Goal: Task Accomplishment & Management: Manage account settings

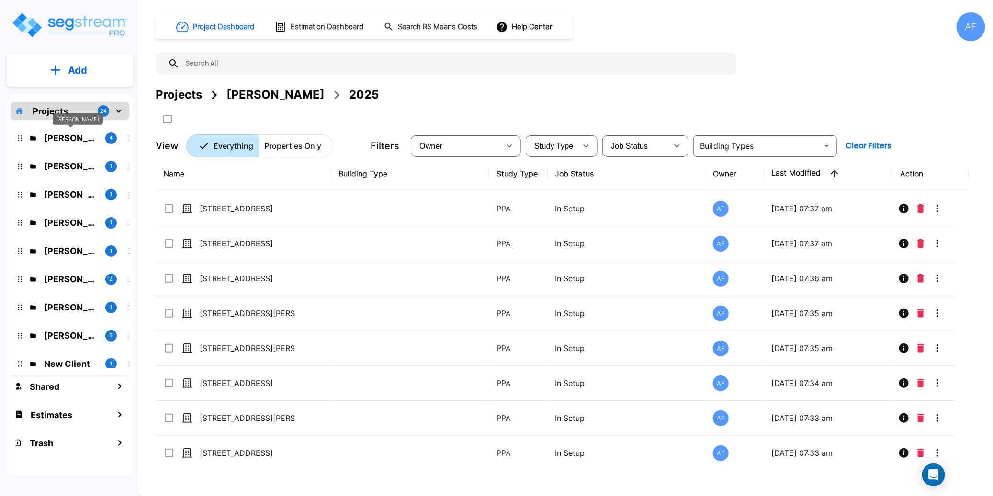
click at [71, 135] on p "[PERSON_NAME]" at bounding box center [71, 138] width 54 height 13
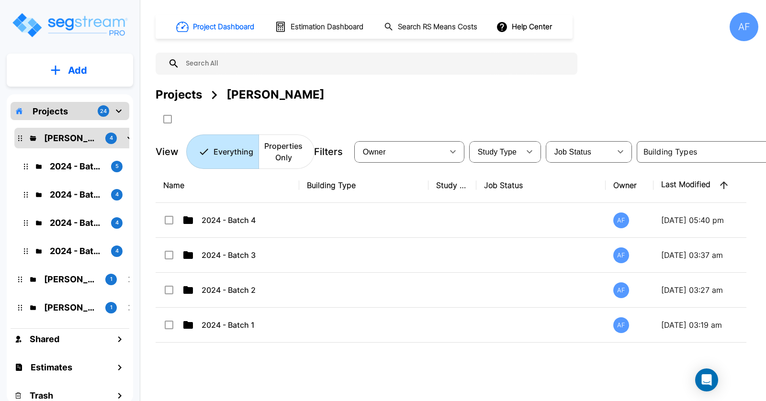
click at [274, 349] on div "Name Building Type Study Type Job Status Owner Last Modified Action 2024 - Batc…" at bounding box center [451, 292] width 591 height 249
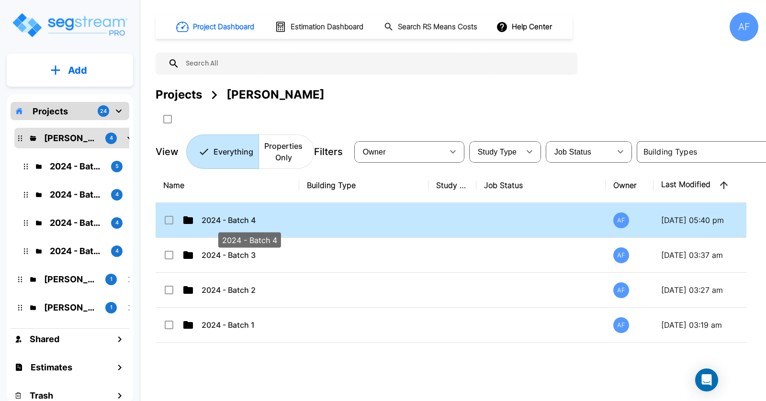
click at [241, 221] on p "2024 - Batch 4" at bounding box center [250, 219] width 96 height 11
checkbox input "true"
click at [241, 221] on p "2024 - Batch 4" at bounding box center [250, 219] width 96 height 11
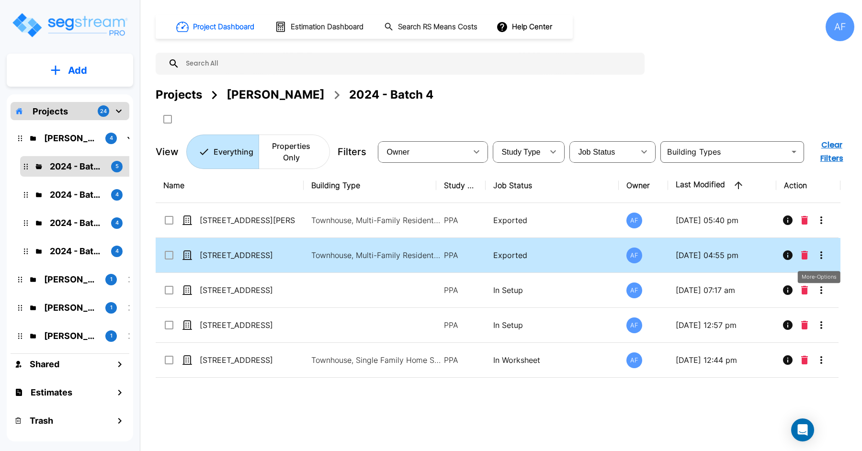
click at [824, 256] on icon "More-Options" at bounding box center [820, 254] width 11 height 11
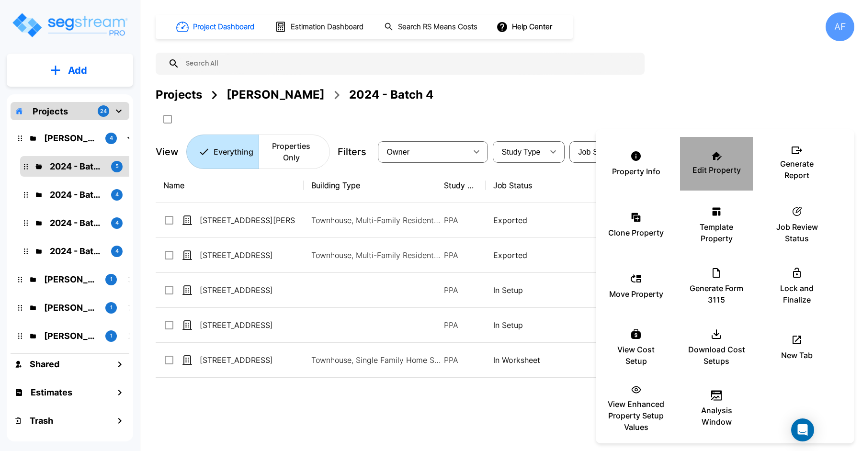
click at [726, 169] on p "Edit Property" at bounding box center [716, 169] width 48 height 11
click at [243, 222] on div at bounding box center [431, 225] width 862 height 451
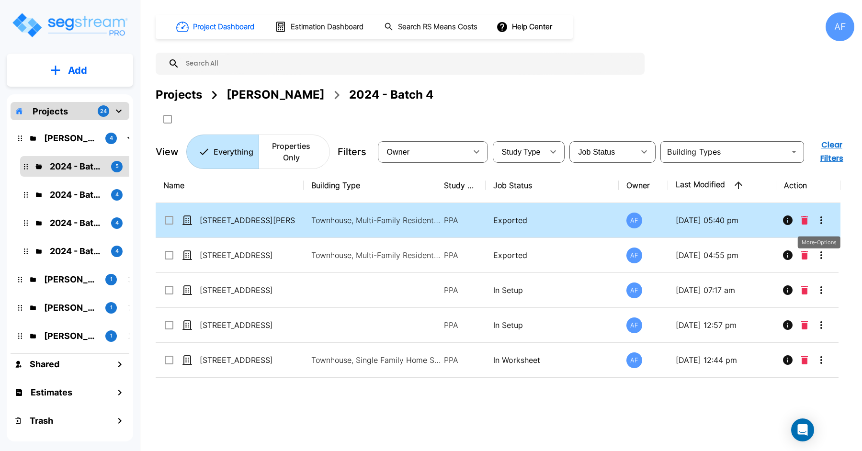
click at [819, 222] on icon "More-Options" at bounding box center [820, 219] width 11 height 11
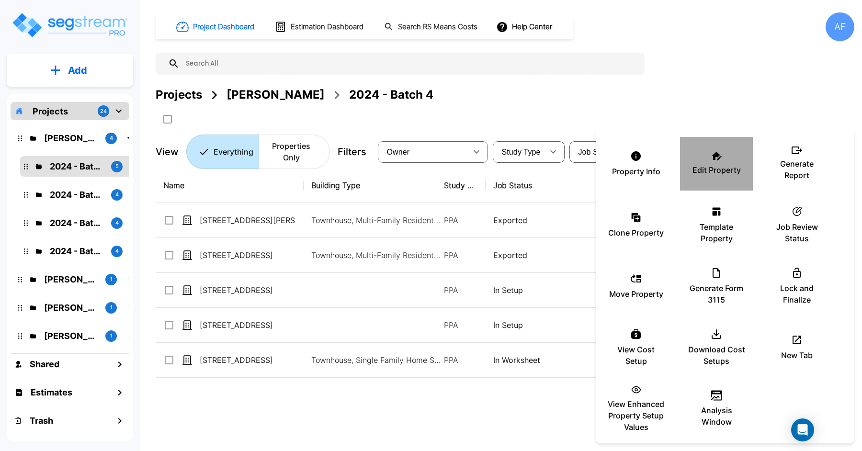
click at [721, 167] on p "Edit Property" at bounding box center [716, 169] width 48 height 11
click at [315, 325] on div at bounding box center [431, 225] width 862 height 451
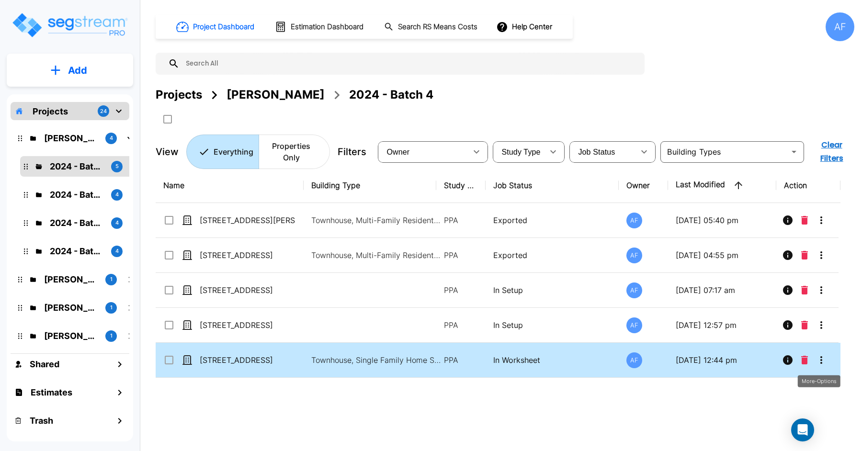
click at [823, 361] on icon "More-Options" at bounding box center [820, 359] width 11 height 11
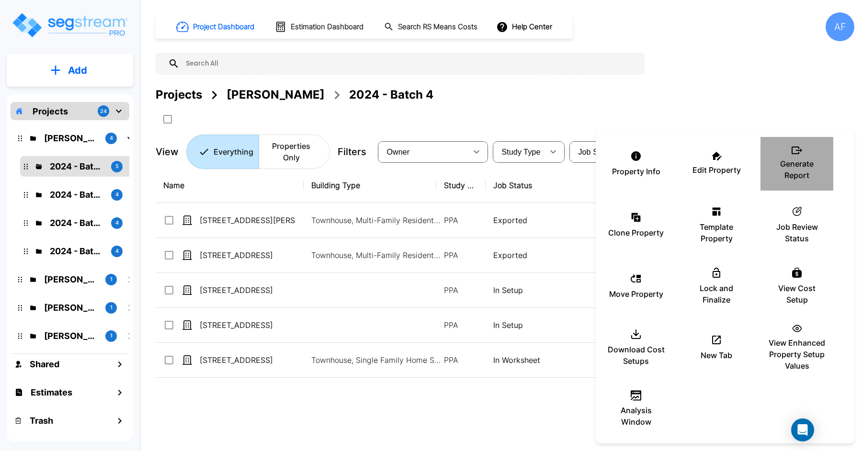
click at [792, 164] on p "Generate Report" at bounding box center [796, 169] width 57 height 23
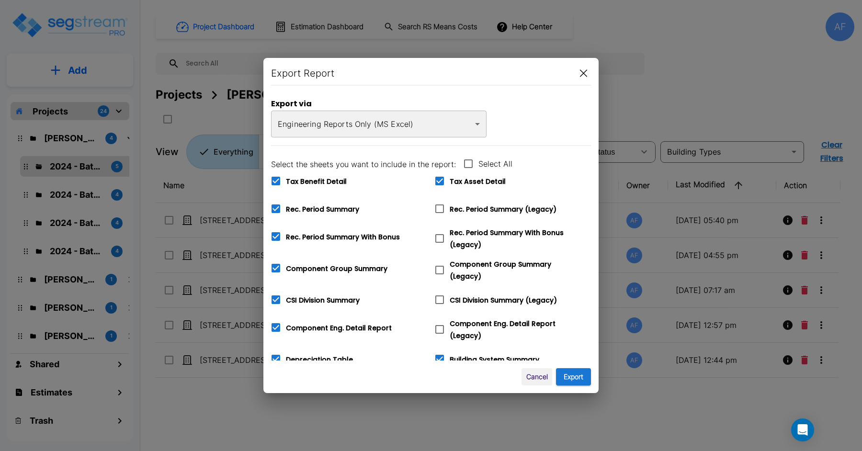
click at [586, 72] on icon "button" at bounding box center [583, 73] width 7 height 8
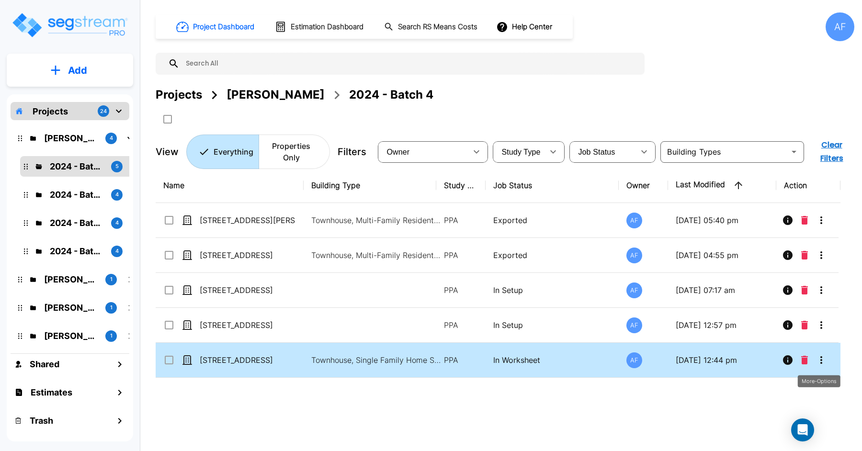
click at [820, 360] on icon "More-Options" at bounding box center [820, 359] width 11 height 11
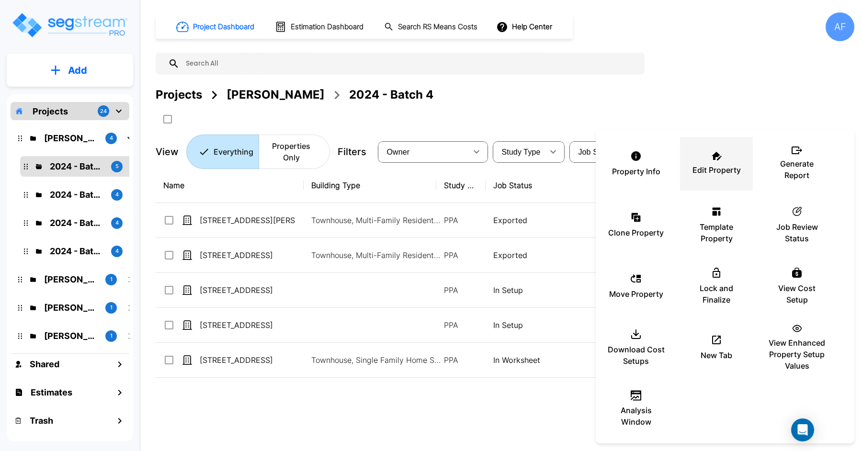
click at [713, 171] on p "Edit Property" at bounding box center [716, 169] width 48 height 11
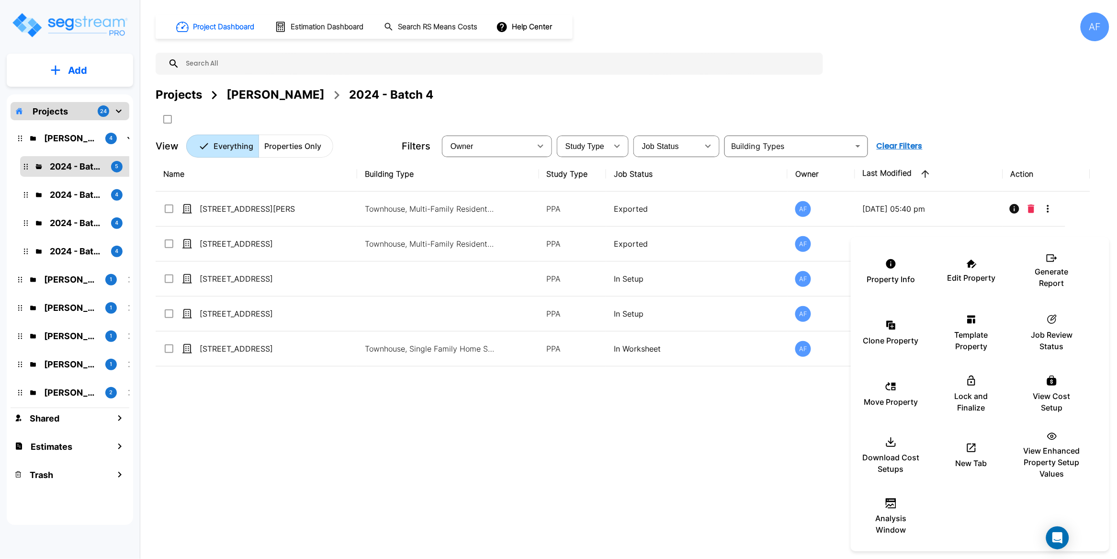
click at [614, 480] on div at bounding box center [558, 279] width 1117 height 559
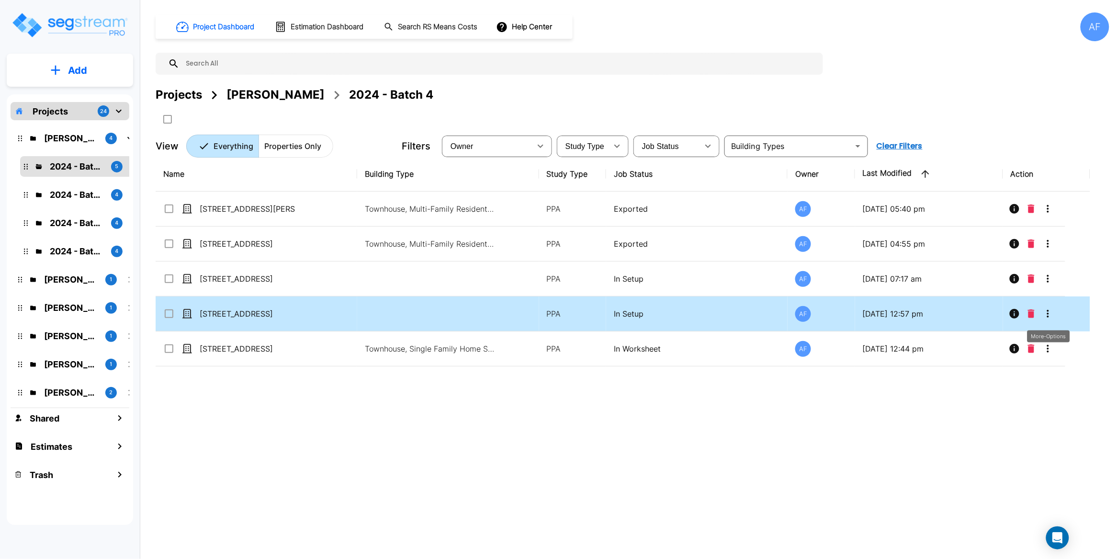
click at [992, 316] on icon "More-Options" at bounding box center [1047, 313] width 11 height 11
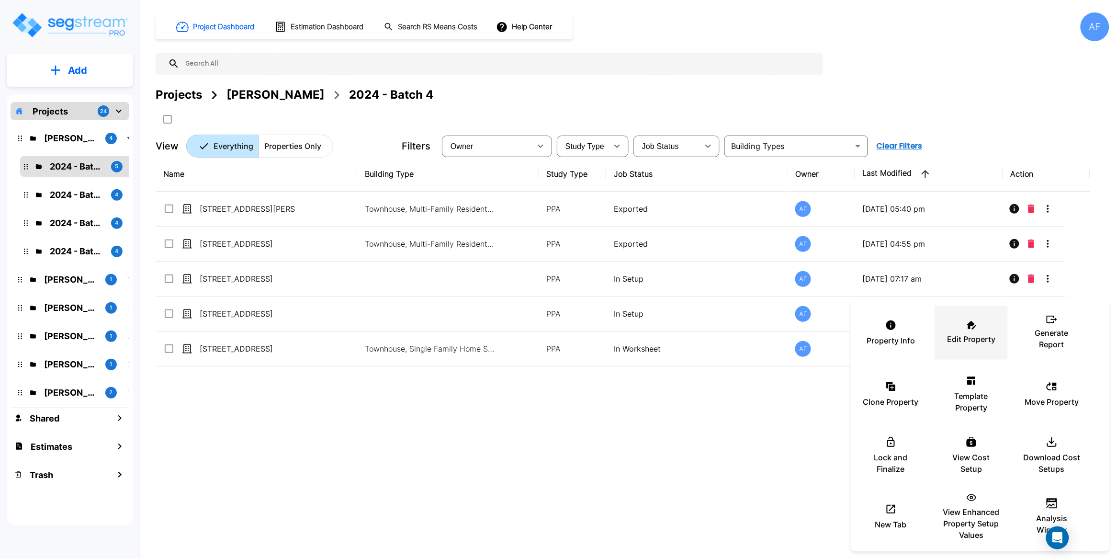
click at [973, 334] on p "Edit Property" at bounding box center [971, 338] width 48 height 11
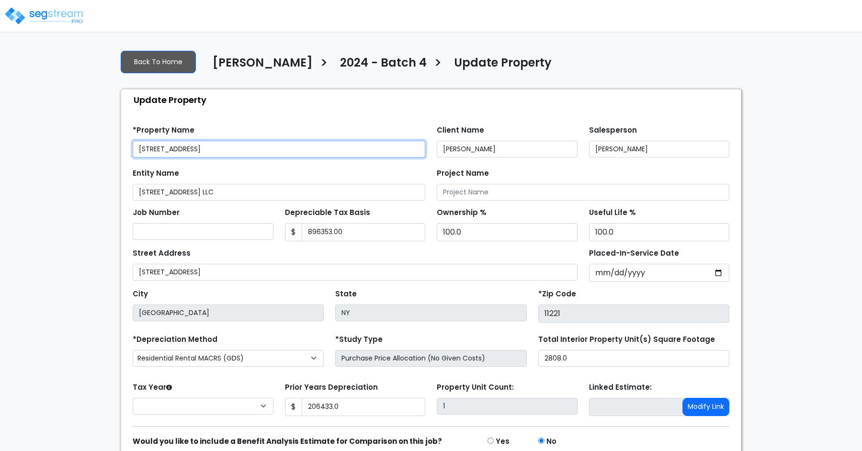
type input "896,353.00"
type input "206,433.0"
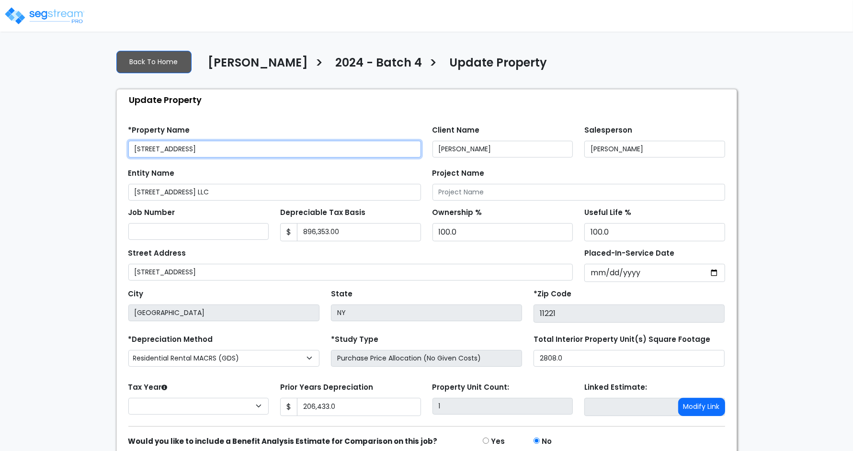
select select "2024"
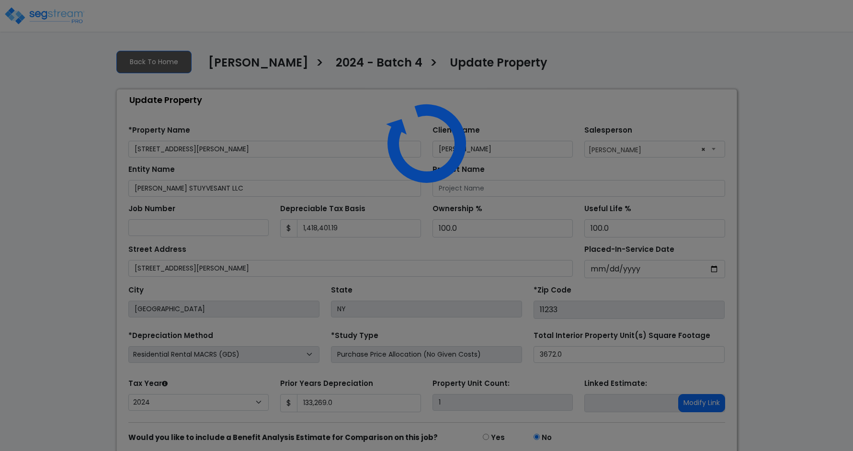
select select "2024"
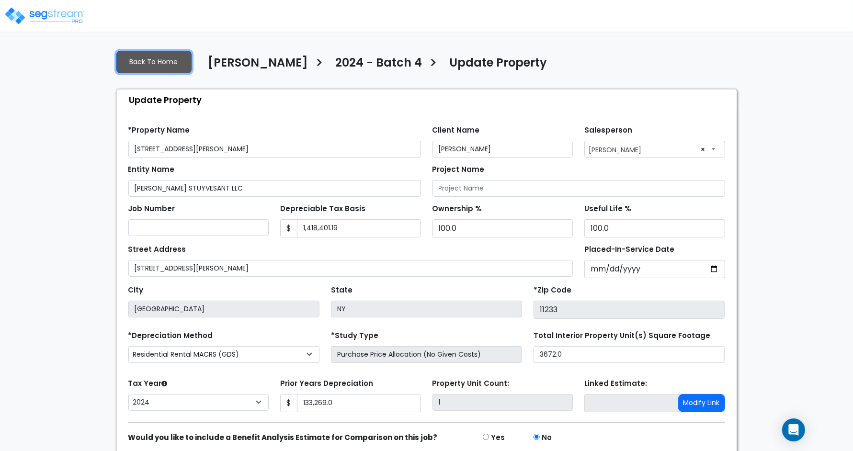
click at [158, 63] on link "Back To Home" at bounding box center [153, 62] width 75 height 22
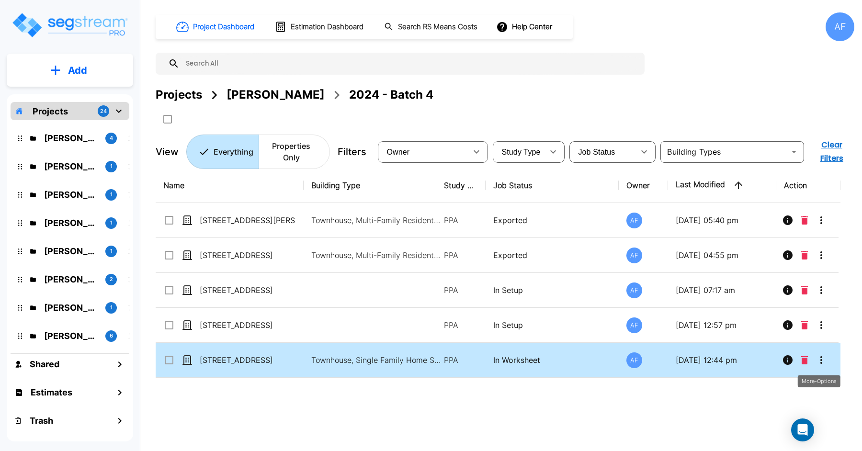
click at [825, 360] on icon "More-Options" at bounding box center [820, 359] width 11 height 11
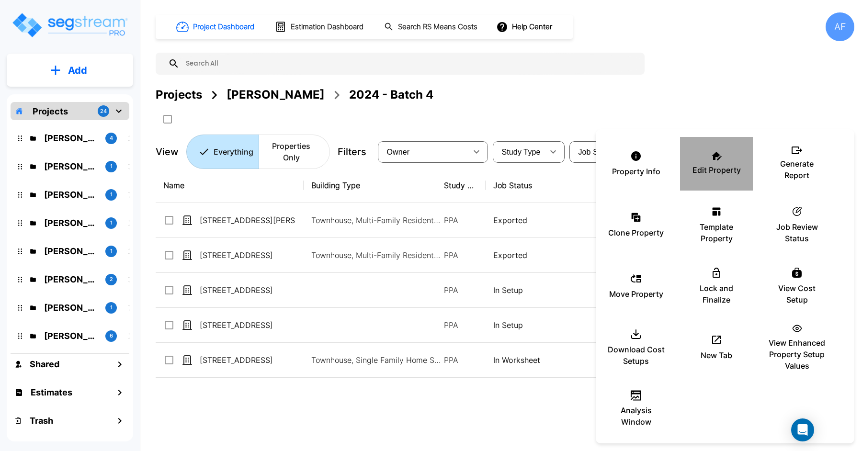
click at [719, 171] on p "Edit Property" at bounding box center [716, 169] width 48 height 11
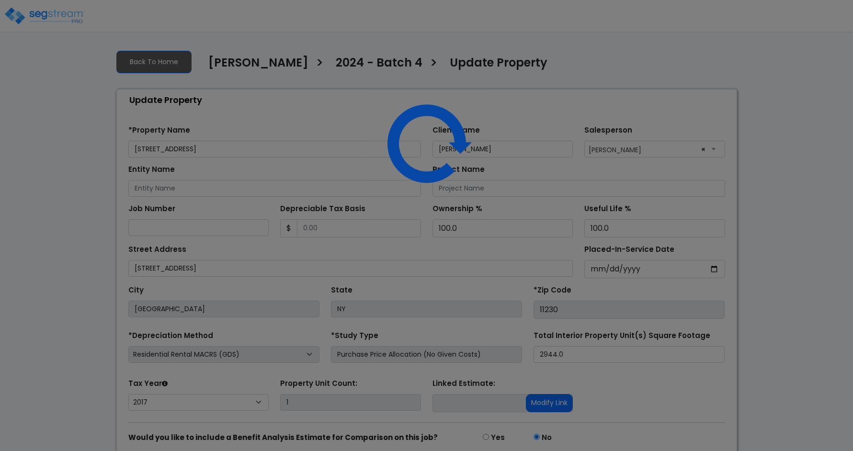
select select "2017"
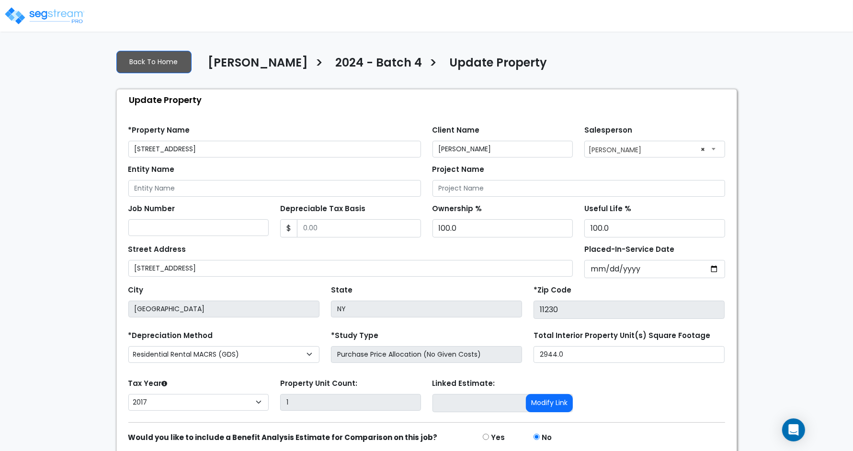
click at [58, 16] on img at bounding box center [44, 15] width 81 height 19
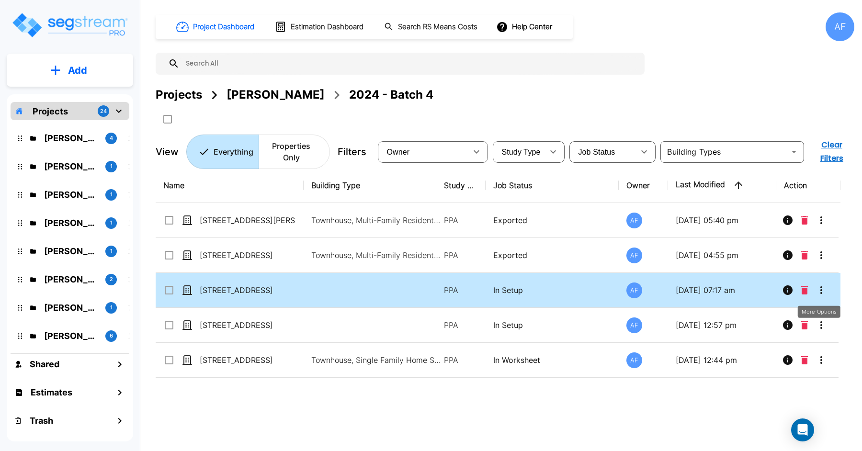
click at [822, 288] on icon "More-Options" at bounding box center [820, 289] width 11 height 11
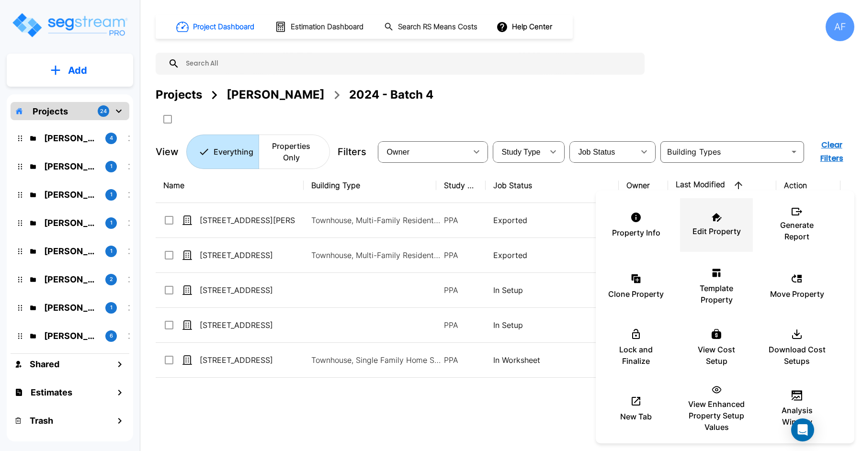
click at [727, 223] on div "Edit Property" at bounding box center [715, 225] width 57 height 48
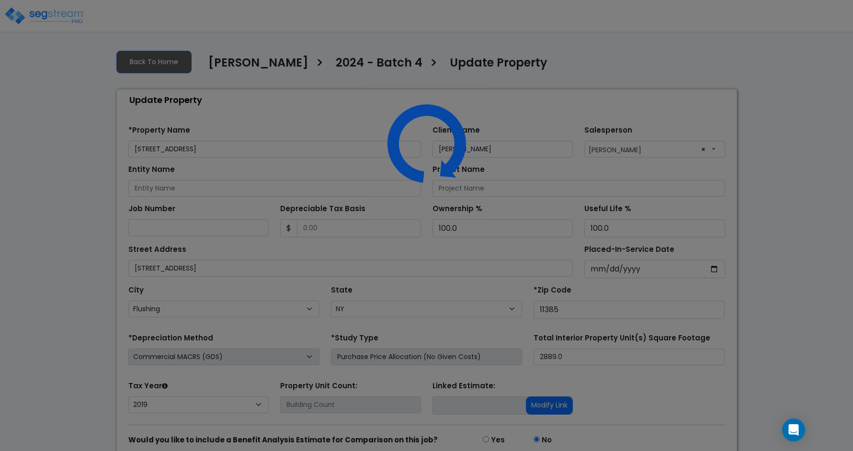
select select "NY"
select select "2019"
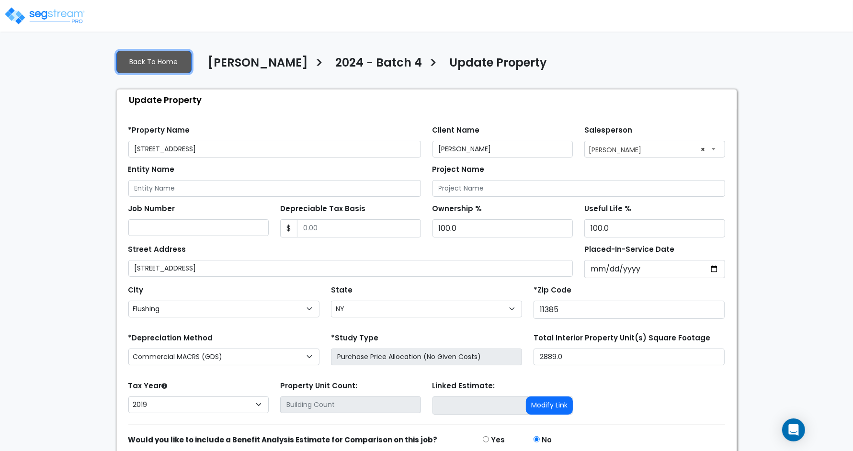
click at [162, 65] on link "Back To Home" at bounding box center [153, 62] width 75 height 22
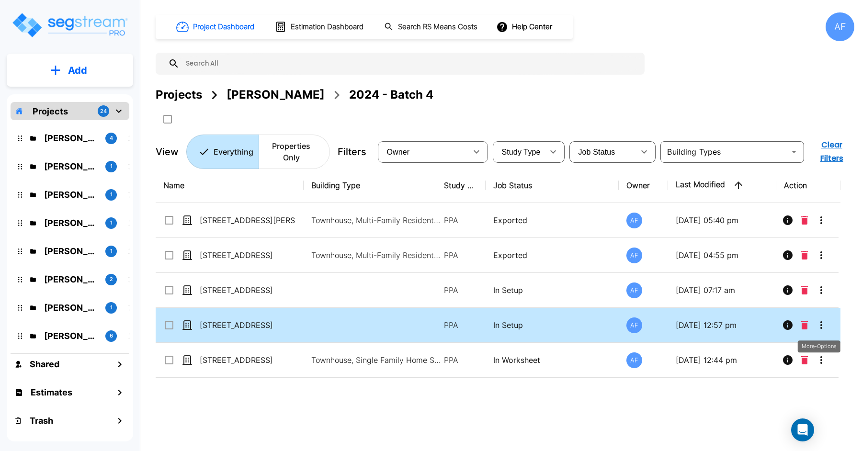
click at [822, 326] on icon "More-Options" at bounding box center [820, 324] width 11 height 11
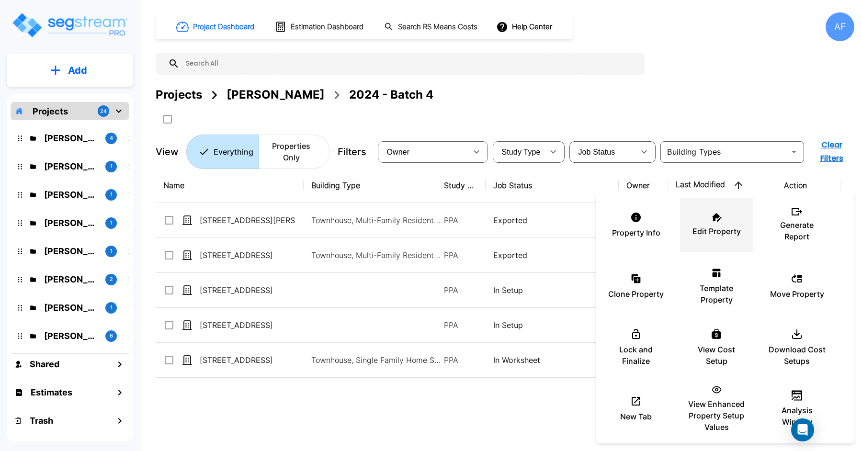
click at [720, 221] on icon at bounding box center [716, 217] width 10 height 9
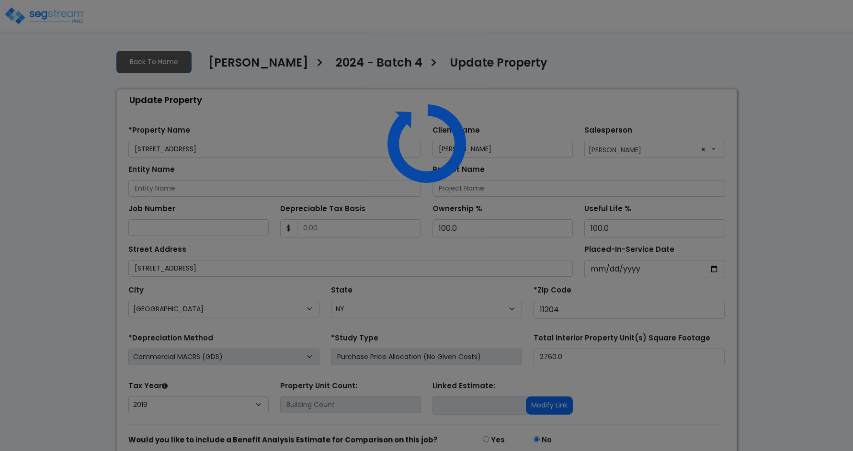
select select "NY"
select select "2019"
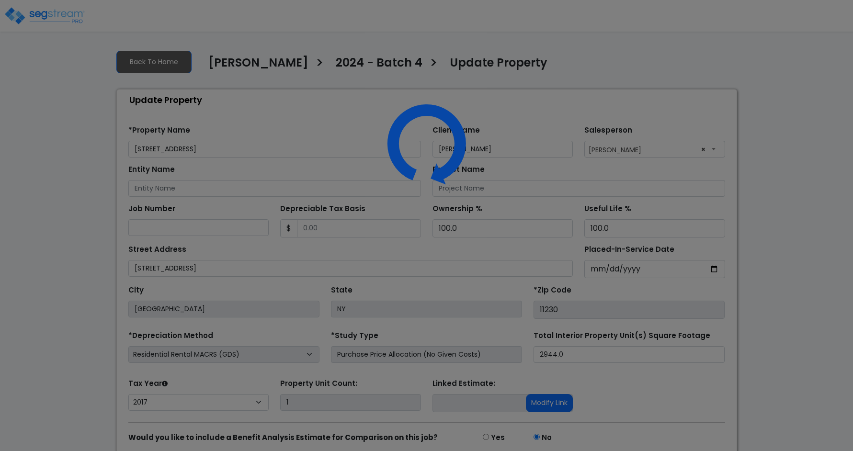
select select "2017"
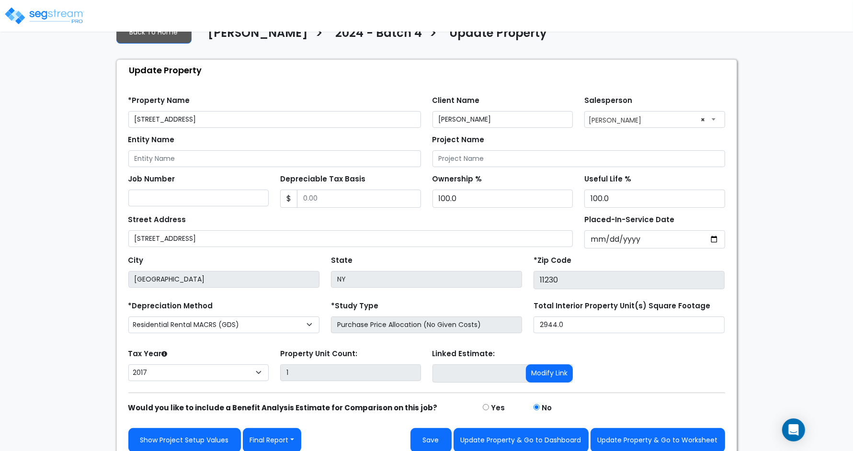
scroll to position [36, 0]
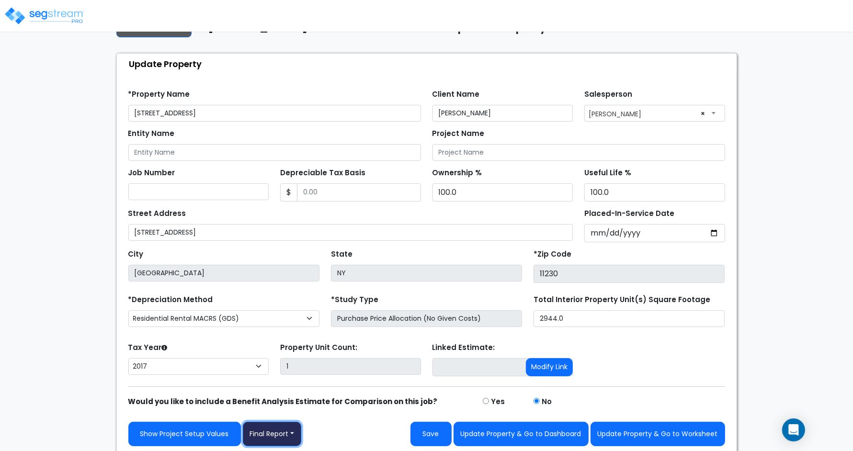
click at [288, 434] on button "Final Report" at bounding box center [272, 434] width 59 height 24
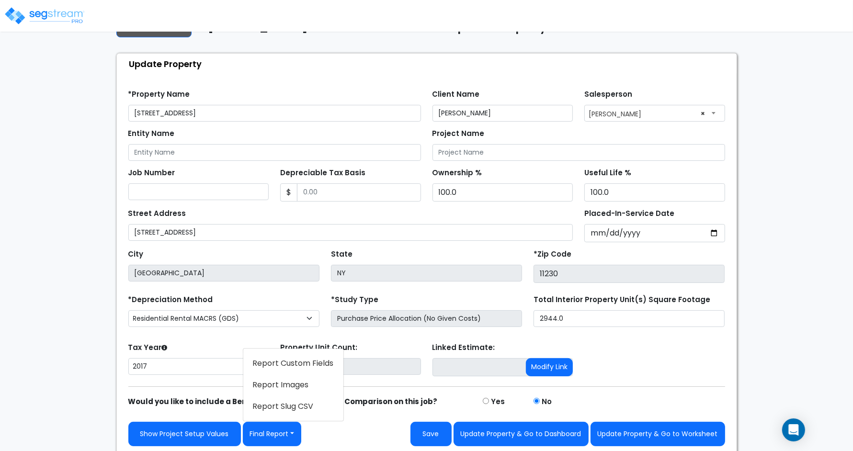
click at [285, 384] on link "Report Images" at bounding box center [293, 385] width 100 height 22
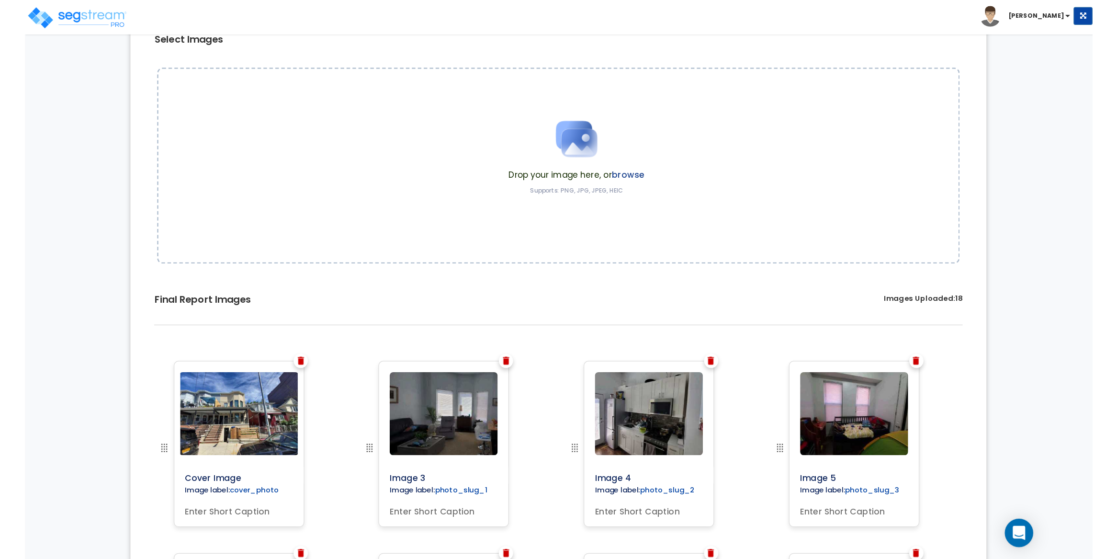
scroll to position [140, 0]
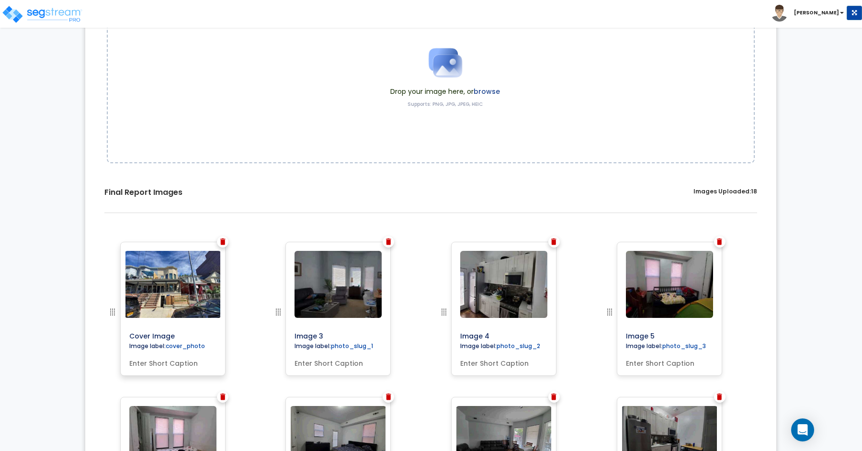
click at [174, 293] on img at bounding box center [172, 284] width 97 height 67
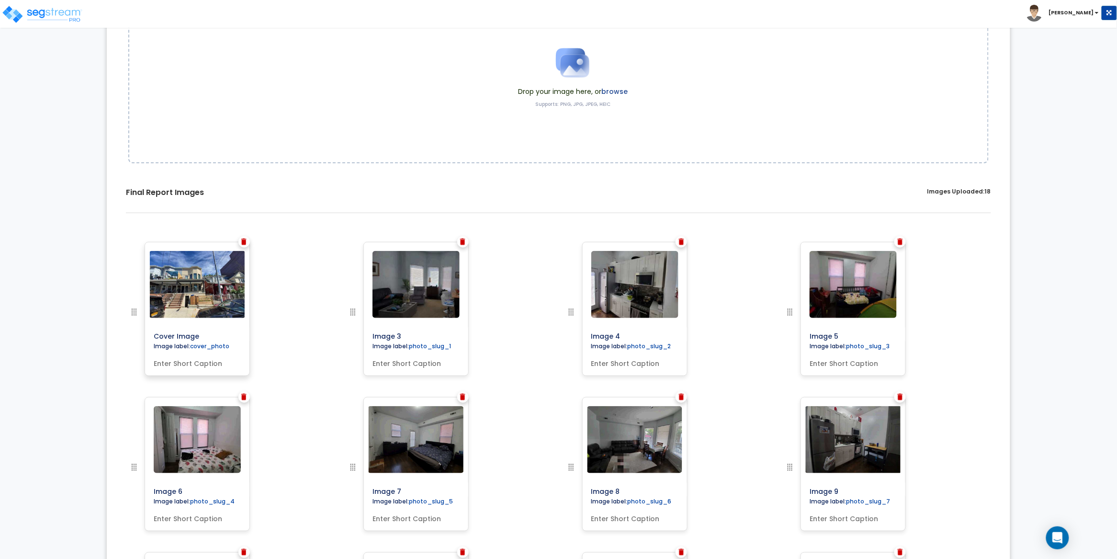
click at [201, 283] on img at bounding box center [197, 284] width 97 height 67
click at [244, 240] on img at bounding box center [243, 241] width 5 height 7
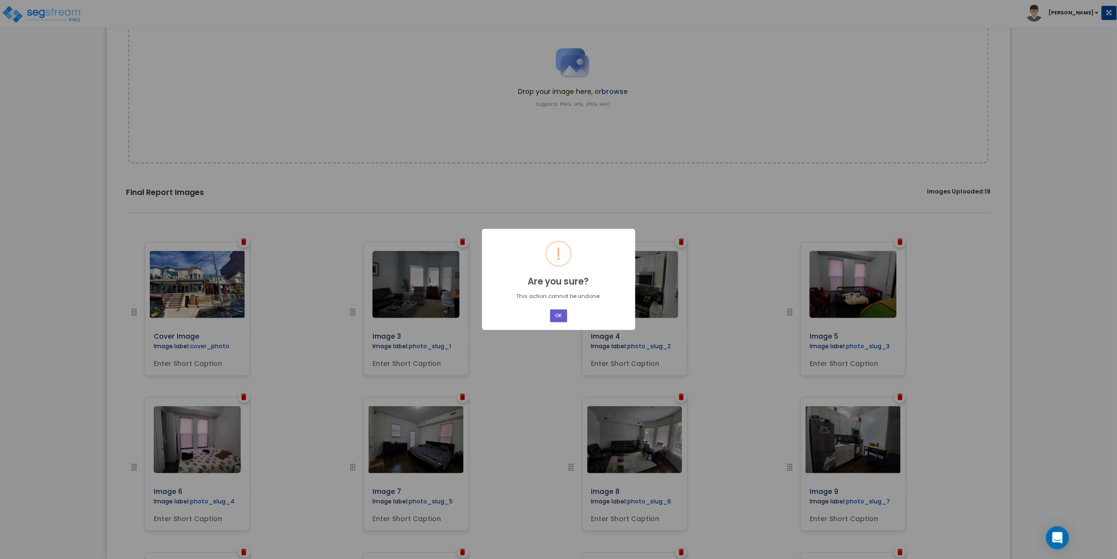
click at [558, 313] on button "OK" at bounding box center [558, 315] width 17 height 13
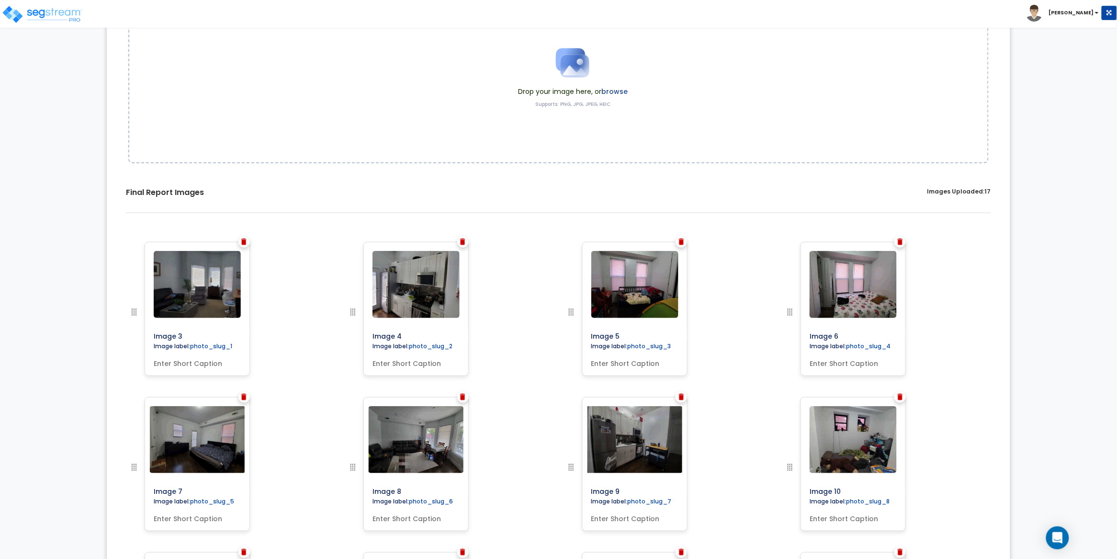
click at [617, 90] on label "browse" at bounding box center [614, 92] width 26 height 10
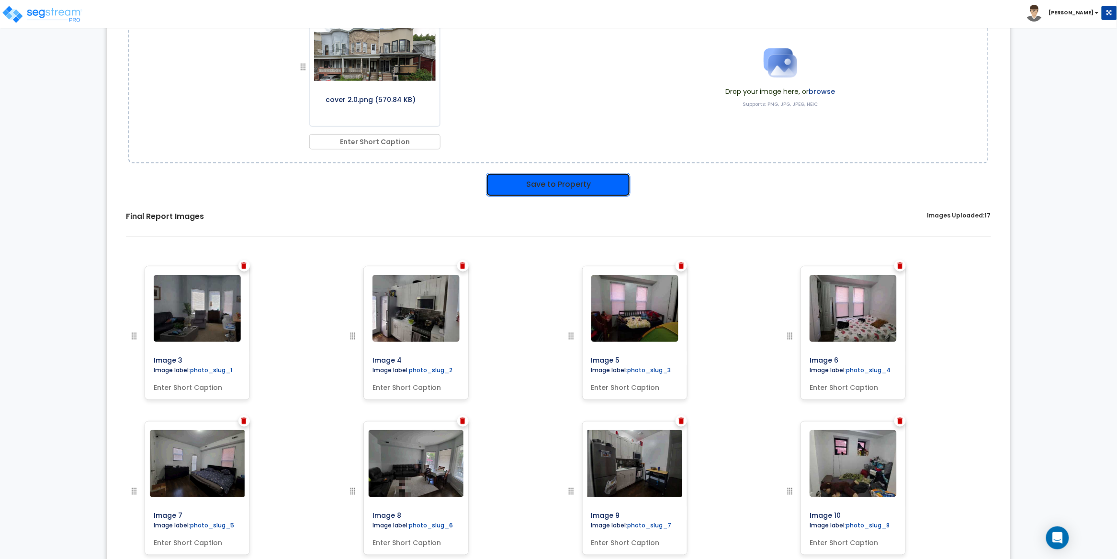
click at [550, 182] on button "Save to Property" at bounding box center [558, 185] width 145 height 24
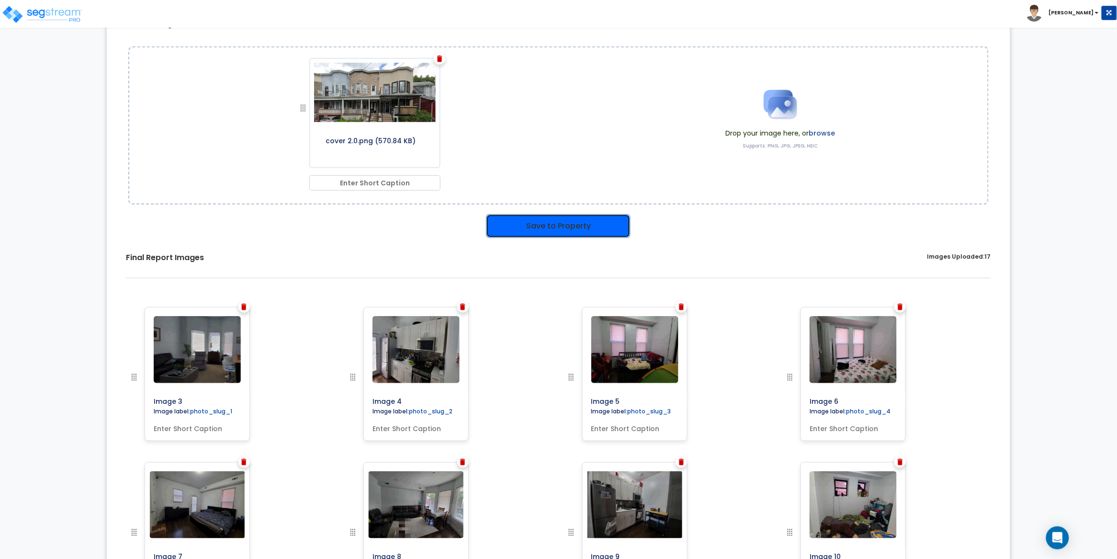
scroll to position [182, 0]
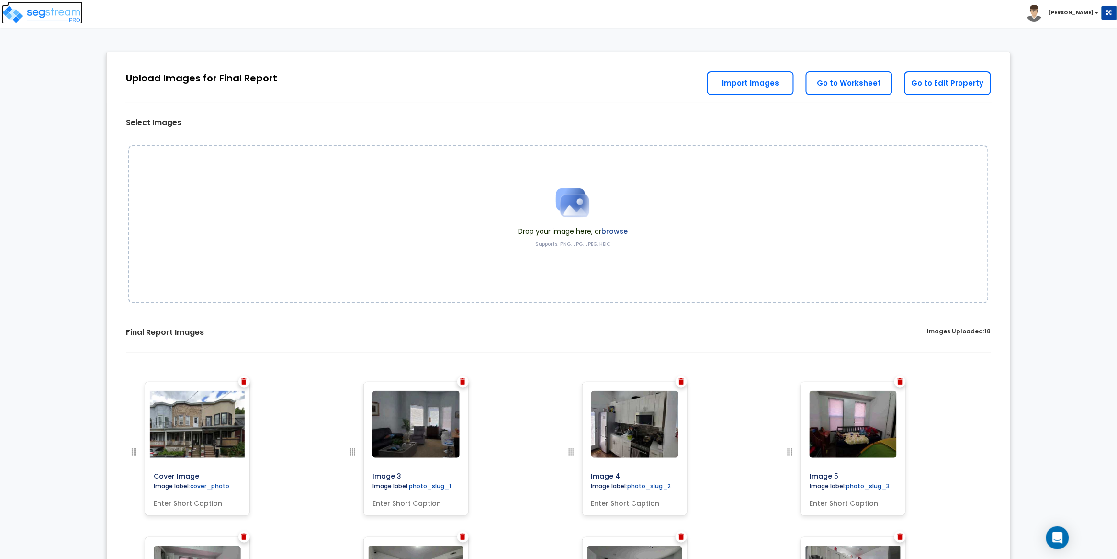
click at [62, 15] on img at bounding box center [41, 14] width 81 height 19
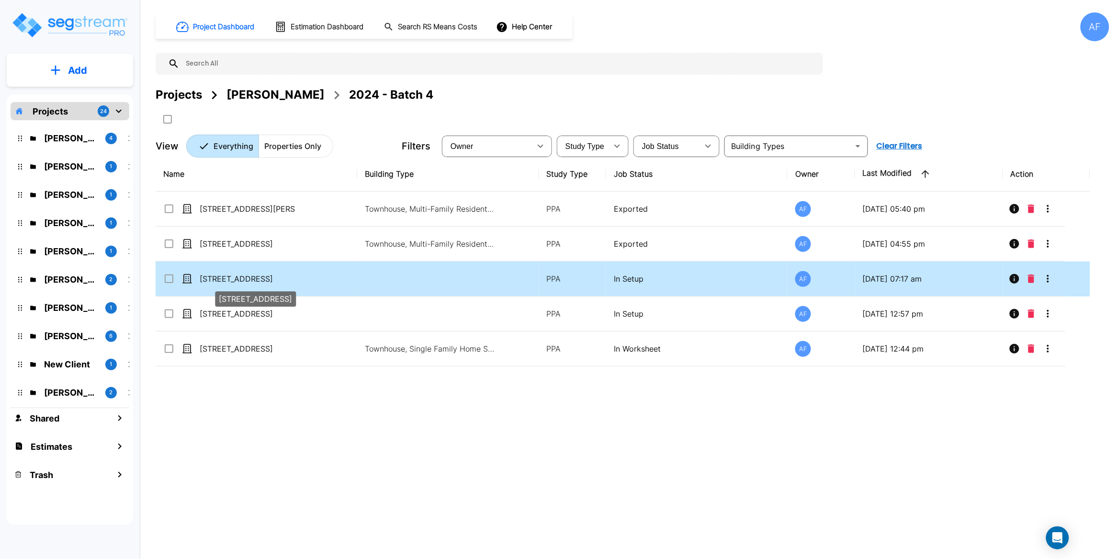
click at [274, 275] on p "[STREET_ADDRESS]" at bounding box center [248, 278] width 96 height 11
checkbox input "true"
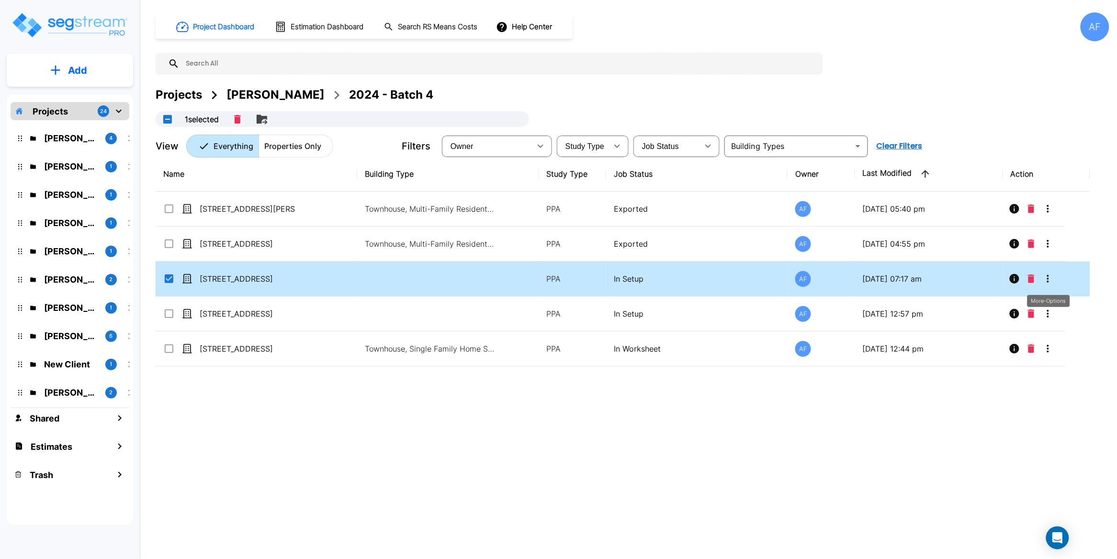
click at [1047, 281] on icon "More-Options" at bounding box center [1048, 279] width 2 height 8
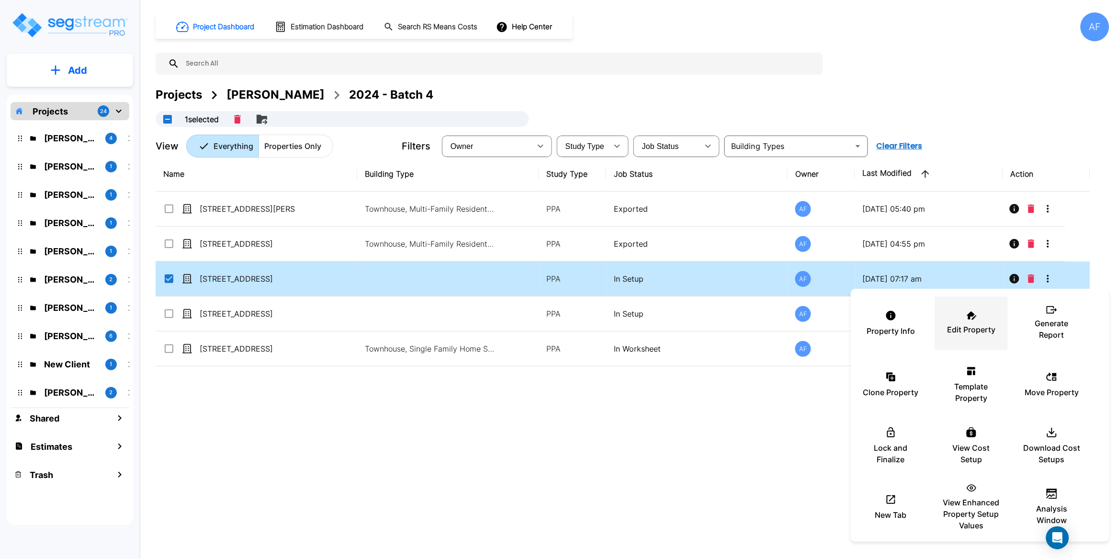
click at [971, 325] on p "Edit Property" at bounding box center [971, 329] width 48 height 11
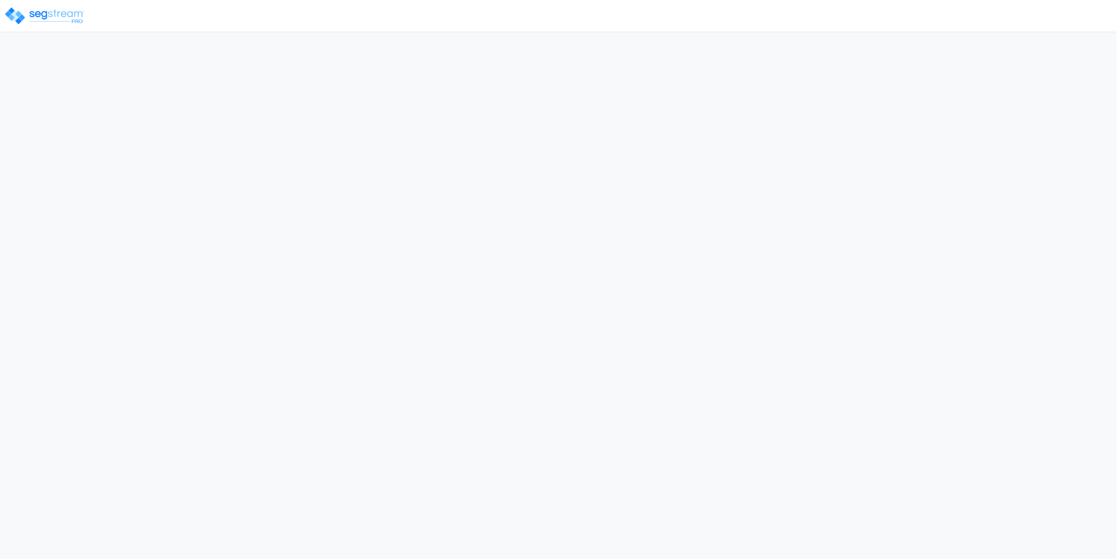
select select "NY"
select select "2019"
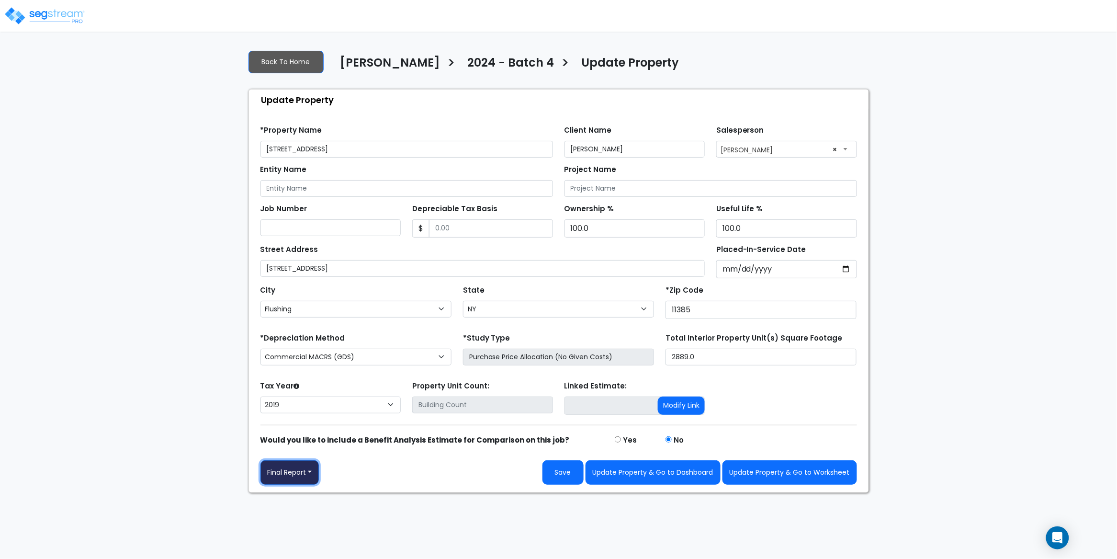
click at [310, 475] on button "Final Report" at bounding box center [289, 472] width 59 height 24
click at [313, 421] on link "Report Images" at bounding box center [311, 423] width 100 height 22
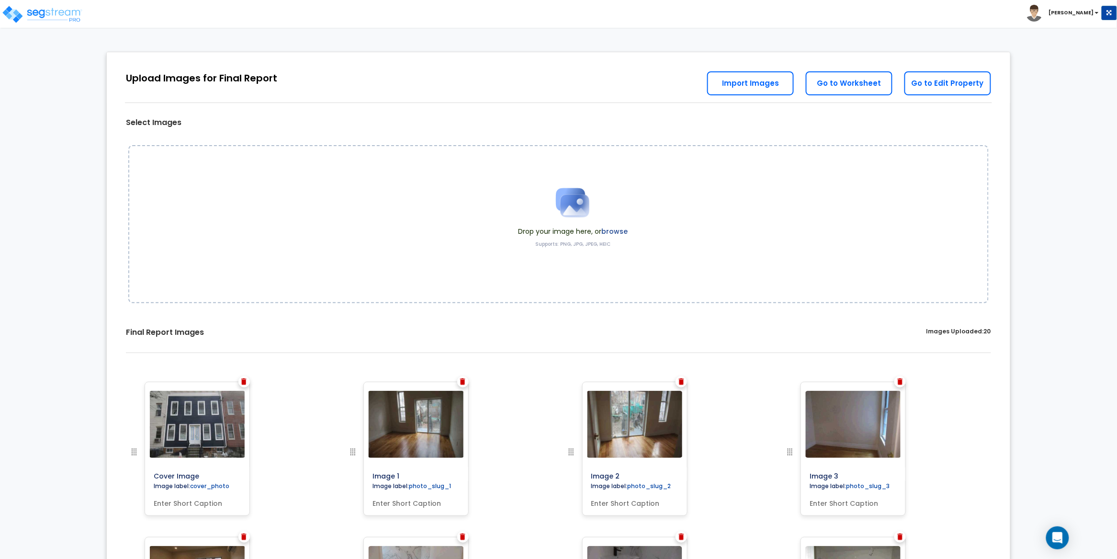
click at [245, 382] on img at bounding box center [243, 381] width 5 height 7
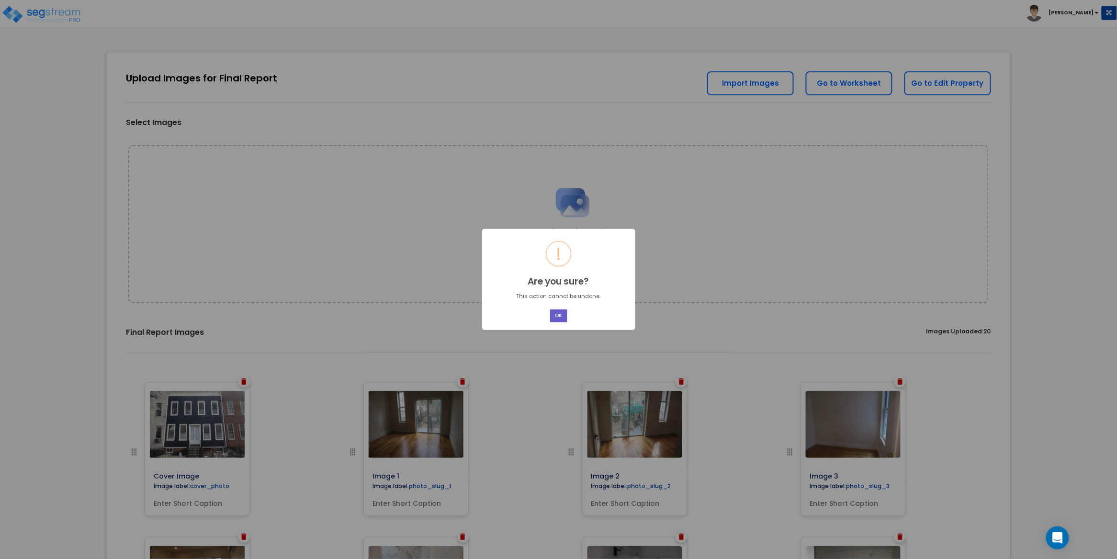
click at [562, 315] on button "OK" at bounding box center [558, 315] width 17 height 13
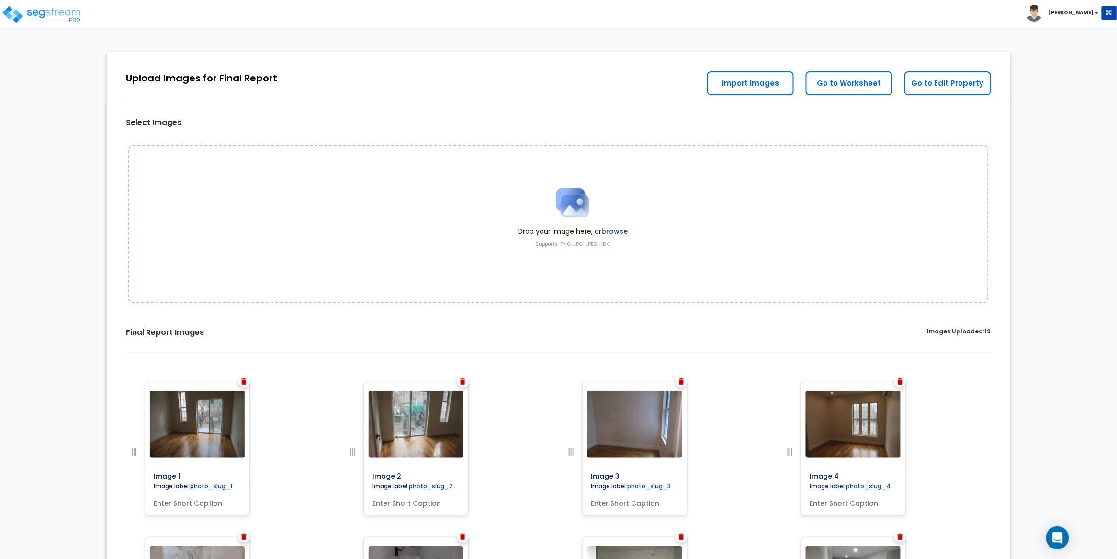
click at [614, 231] on label "browse" at bounding box center [614, 231] width 26 height 10
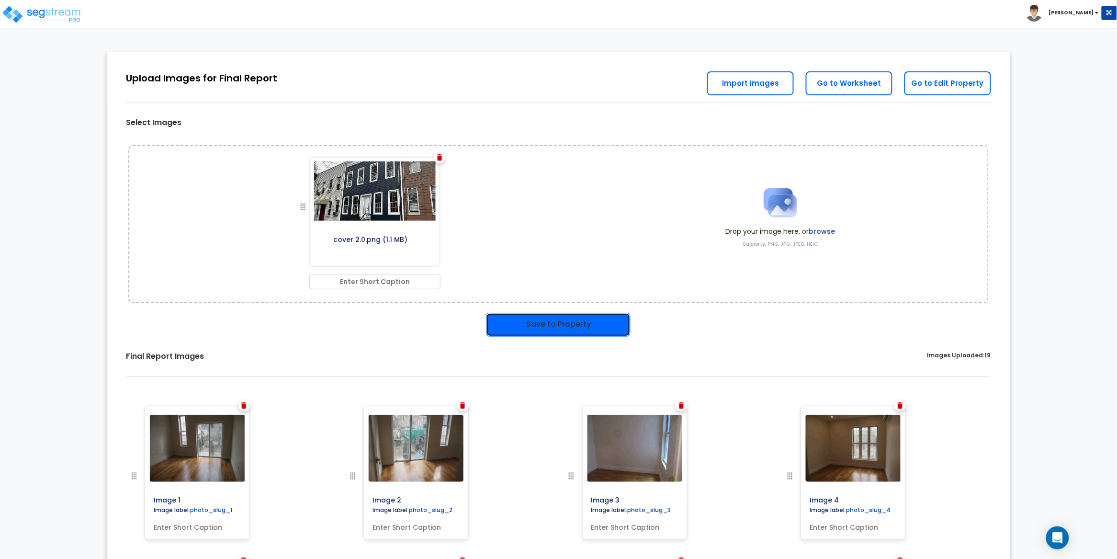
click at [570, 321] on button "Save to Property" at bounding box center [558, 325] width 145 height 24
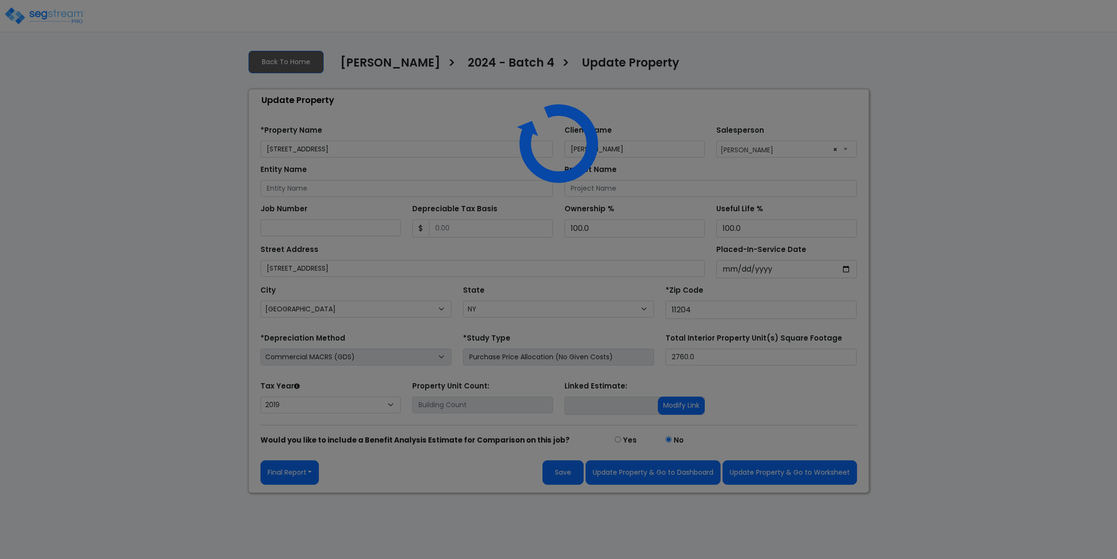
select select "NY"
select select "2019"
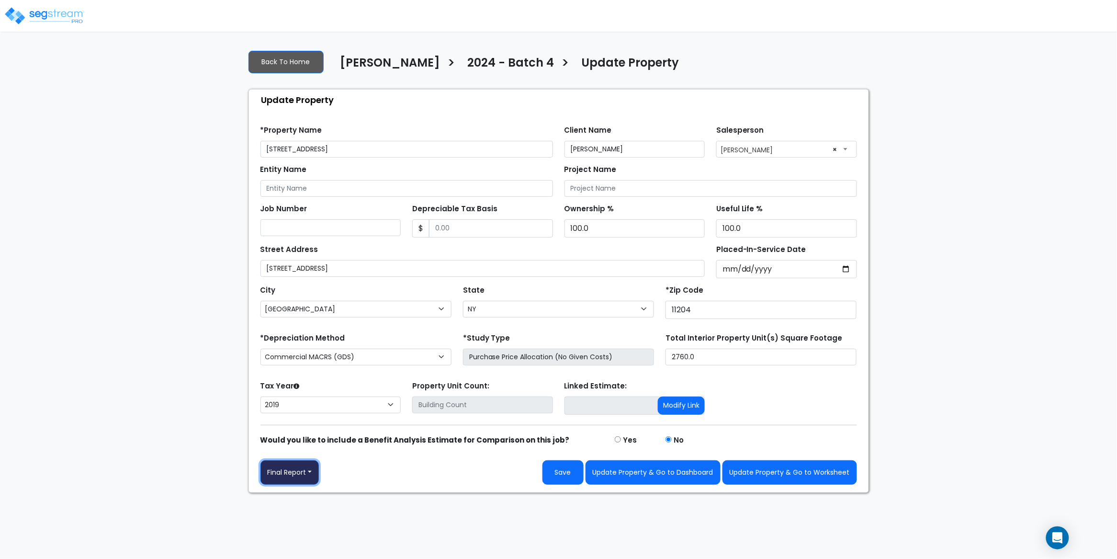
click at [318, 472] on button "Final Report" at bounding box center [289, 472] width 59 height 24
click at [314, 427] on link "Report Images" at bounding box center [311, 423] width 100 height 22
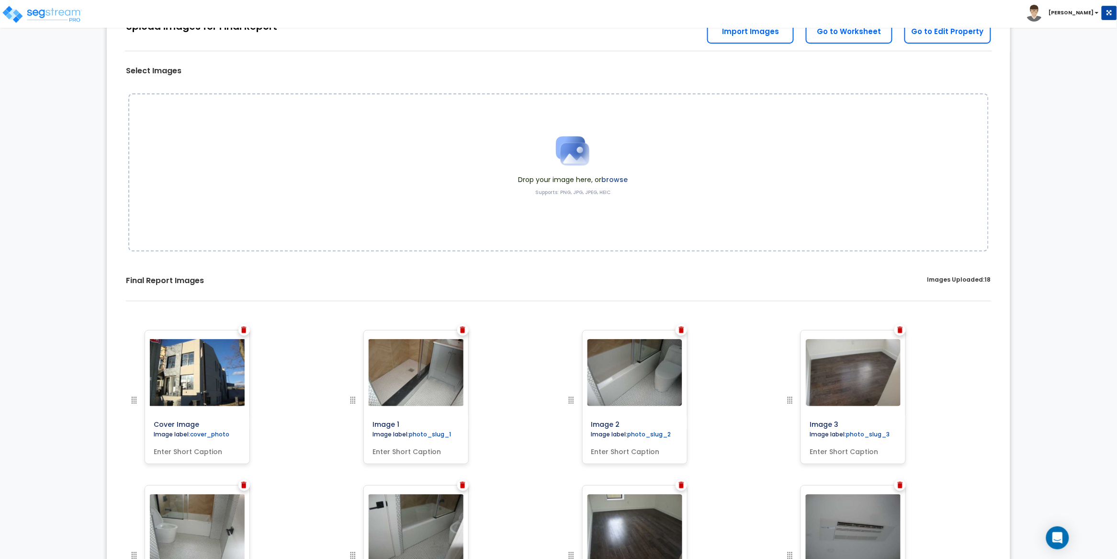
scroll to position [61, 0]
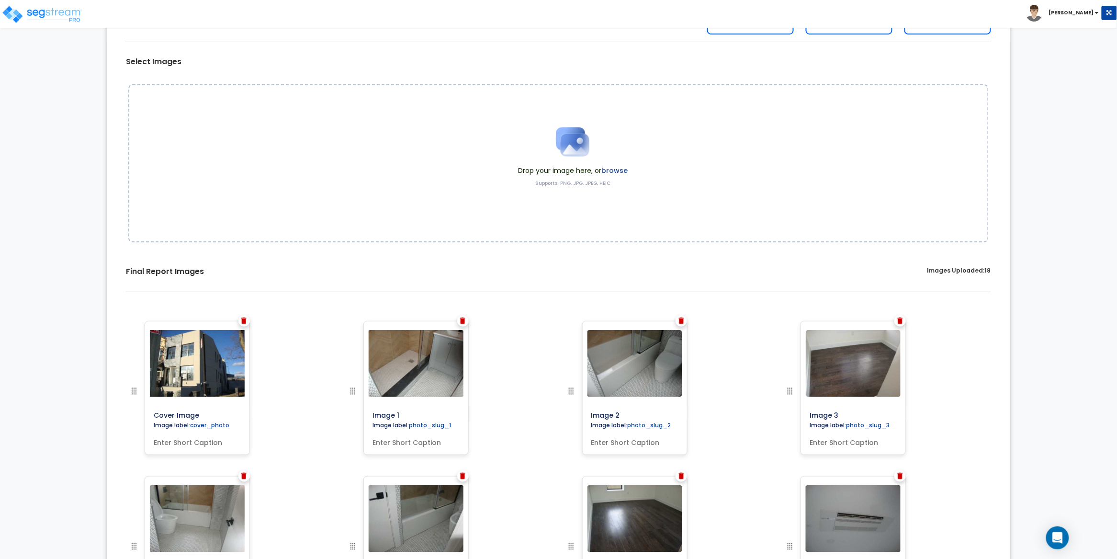
click at [243, 320] on img at bounding box center [243, 320] width 5 height 7
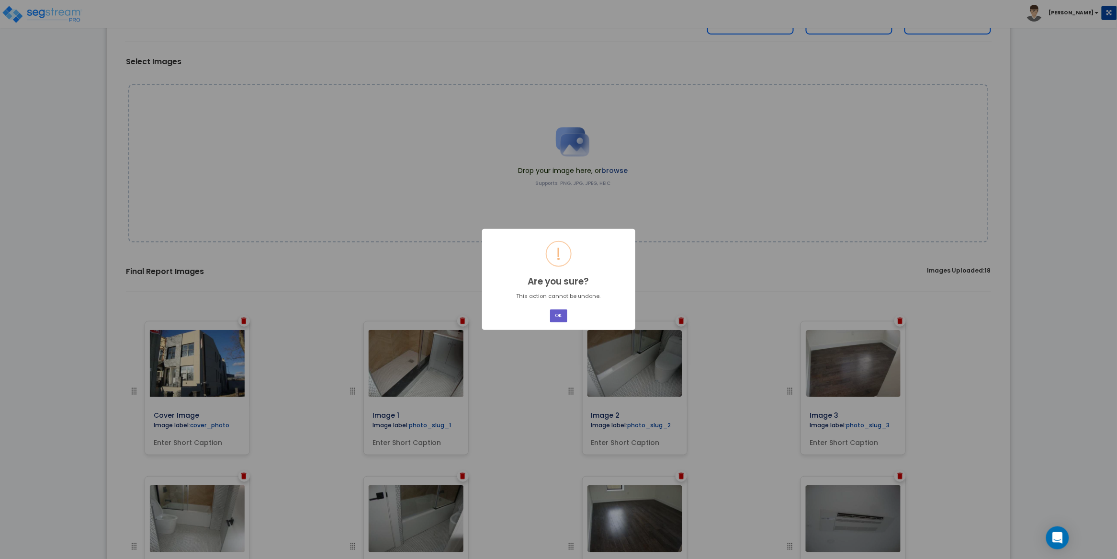
drag, startPoint x: 559, startPoint y: 316, endPoint x: 564, endPoint y: 310, distance: 8.5
click at [559, 316] on button "OK" at bounding box center [558, 315] width 17 height 13
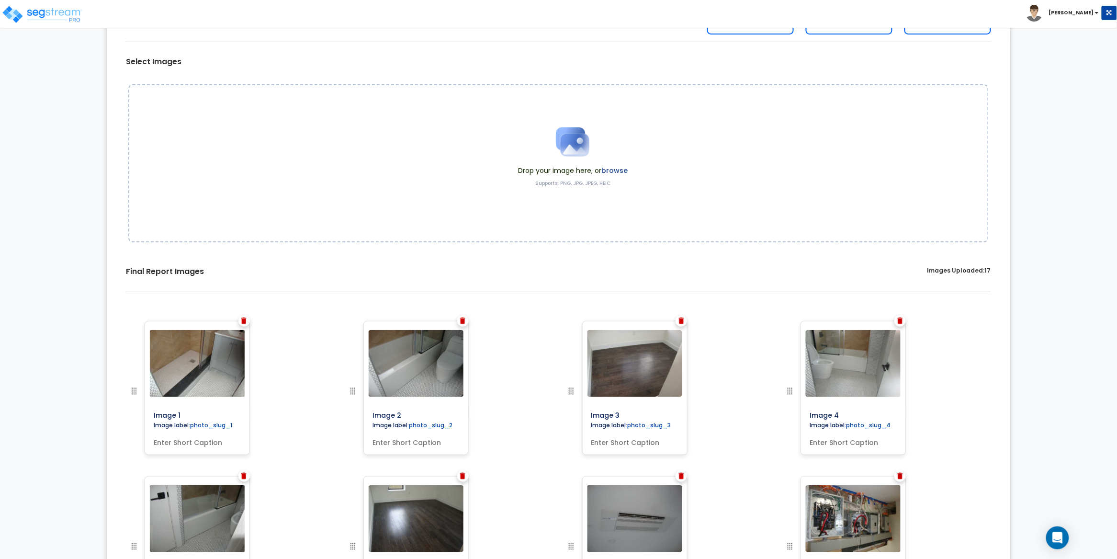
click at [617, 168] on label "browse" at bounding box center [614, 171] width 26 height 10
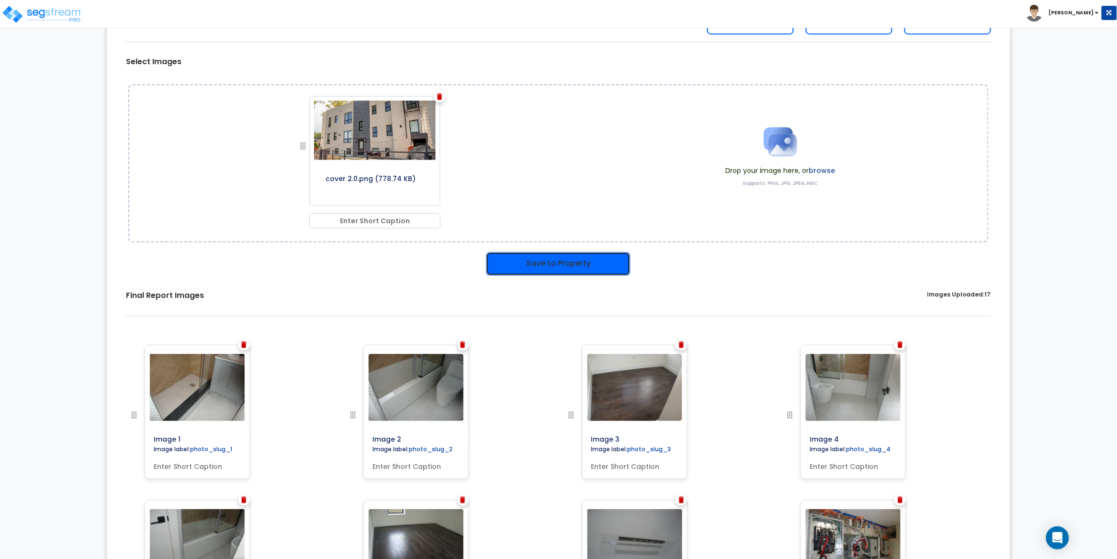
click at [580, 262] on button "Save to Property" at bounding box center [558, 264] width 145 height 24
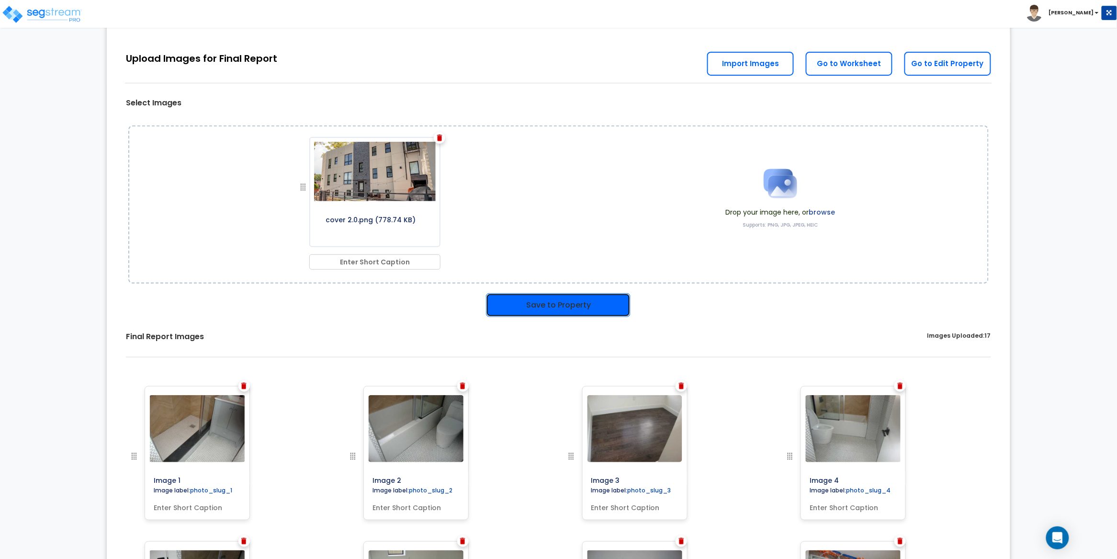
scroll to position [103, 0]
